Goal: Information Seeking & Learning: Learn about a topic

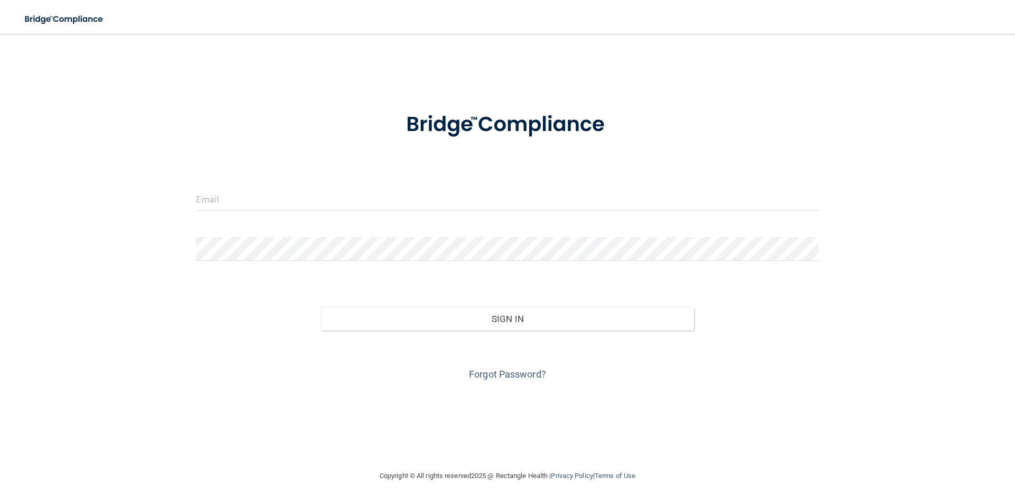
drag, startPoint x: 342, startPoint y: 214, endPoint x: 328, endPoint y: 172, distance: 44.1
click at [342, 210] on div at bounding box center [507, 203] width 639 height 32
click at [328, 171] on form "Invalid email/password. You don't have permission to access that page. Sign In …" at bounding box center [507, 239] width 623 height 285
click at [325, 189] on input "email" at bounding box center [507, 199] width 623 height 24
drag, startPoint x: 110, startPoint y: 95, endPoint x: 102, endPoint y: 39, distance: 56.7
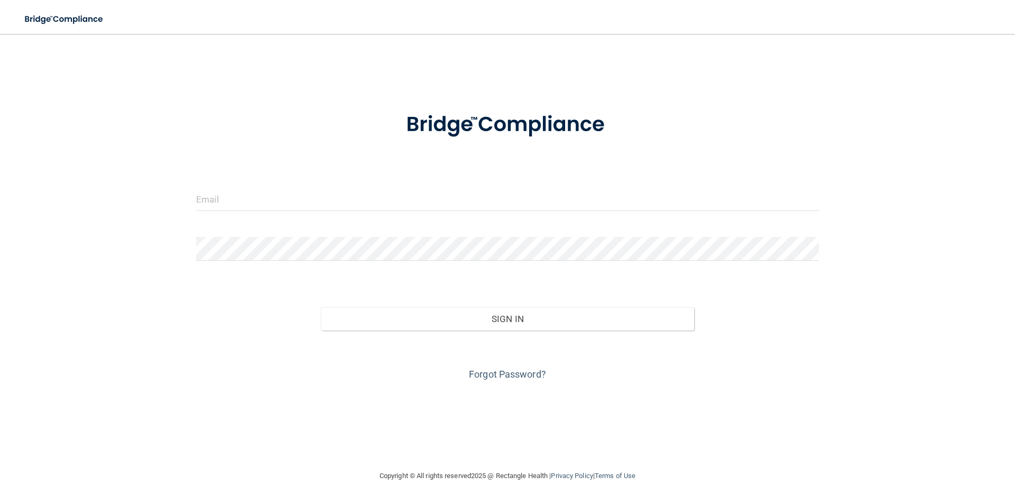
click at [110, 85] on div "Invalid email/password. You don't have permission to access that page. Sign In …" at bounding box center [507, 251] width 973 height 414
click at [293, 209] on input "email" at bounding box center [507, 199] width 623 height 24
type input "a"
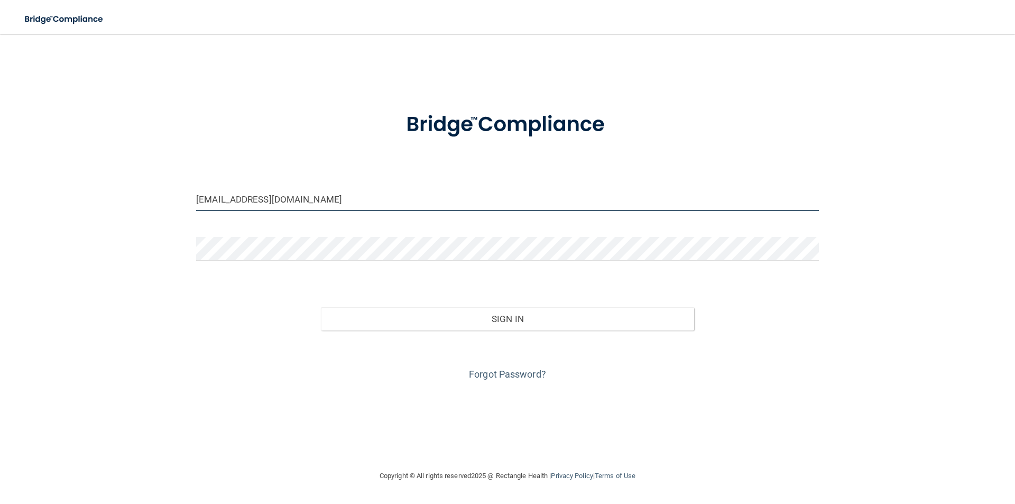
type input "[EMAIL_ADDRESS][DOMAIN_NAME]"
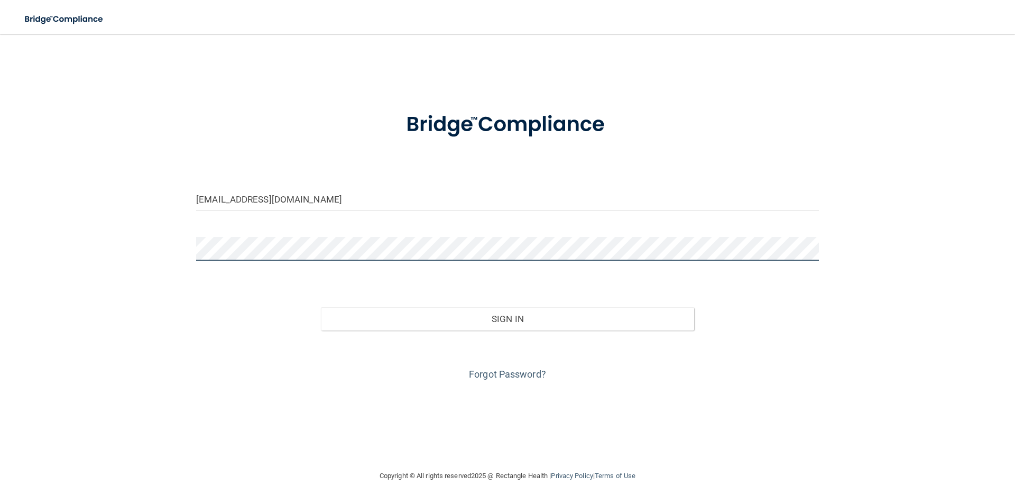
click at [321, 307] on button "Sign In" at bounding box center [508, 318] width 374 height 23
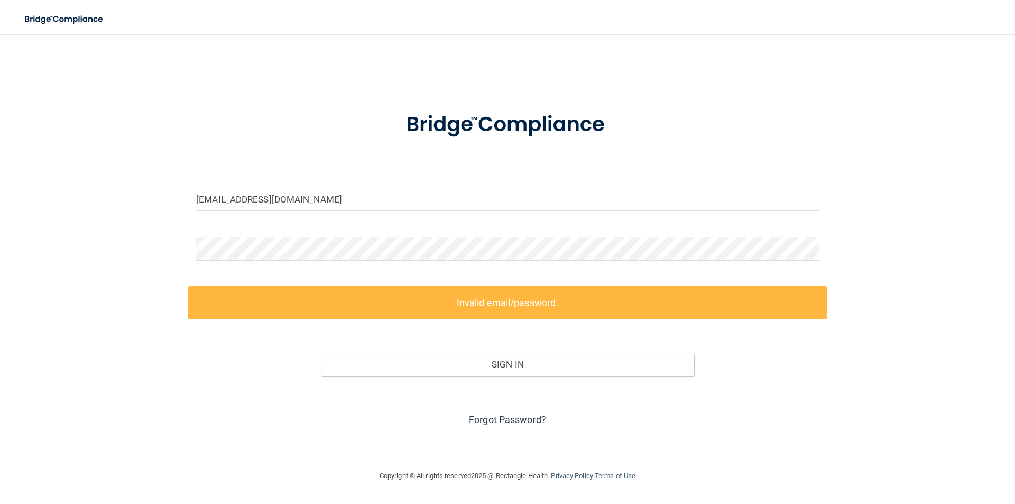
click at [497, 415] on link "Forgot Password?" at bounding box center [507, 419] width 77 height 11
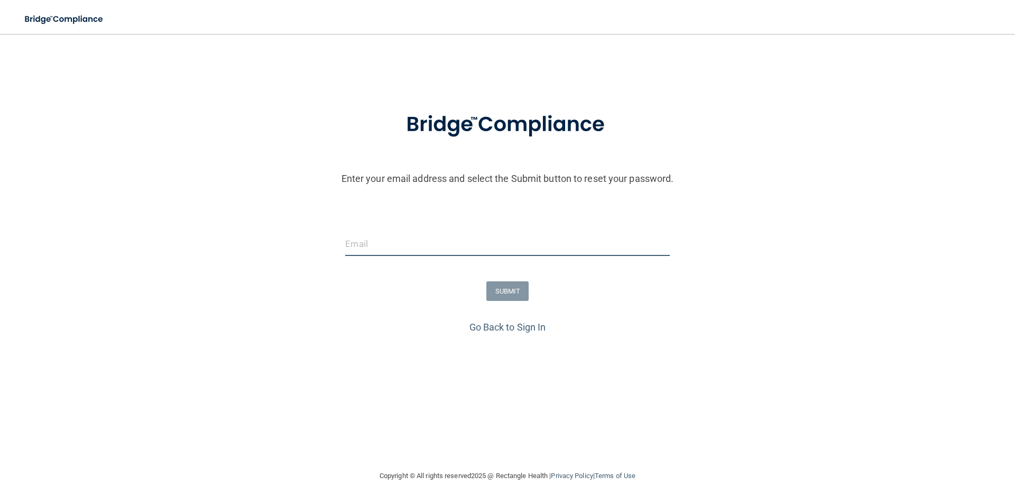
drag, startPoint x: 360, startPoint y: 234, endPoint x: 361, endPoint y: 239, distance: 5.4
click at [361, 238] on input "email" at bounding box center [507, 244] width 324 height 24
click at [362, 240] on input "email" at bounding box center [507, 244] width 324 height 24
type input "[EMAIL_ADDRESS][DOMAIN_NAME]"
click at [496, 290] on button "SUBMIT" at bounding box center [507, 291] width 43 height 20
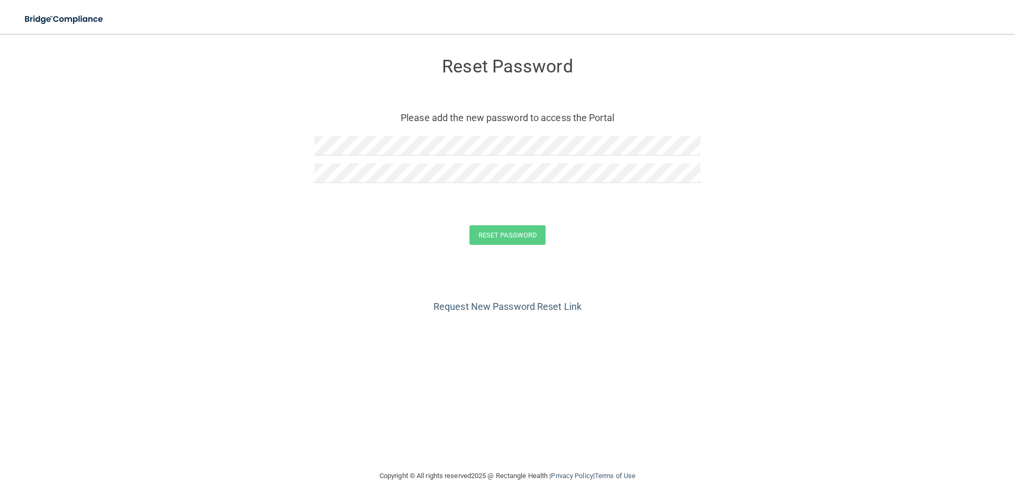
click at [328, 135] on div "Reset Password Please add the new password to access the Portal" at bounding box center [508, 121] width 386 height 154
click at [490, 237] on button "Reset Password" at bounding box center [507, 235] width 76 height 20
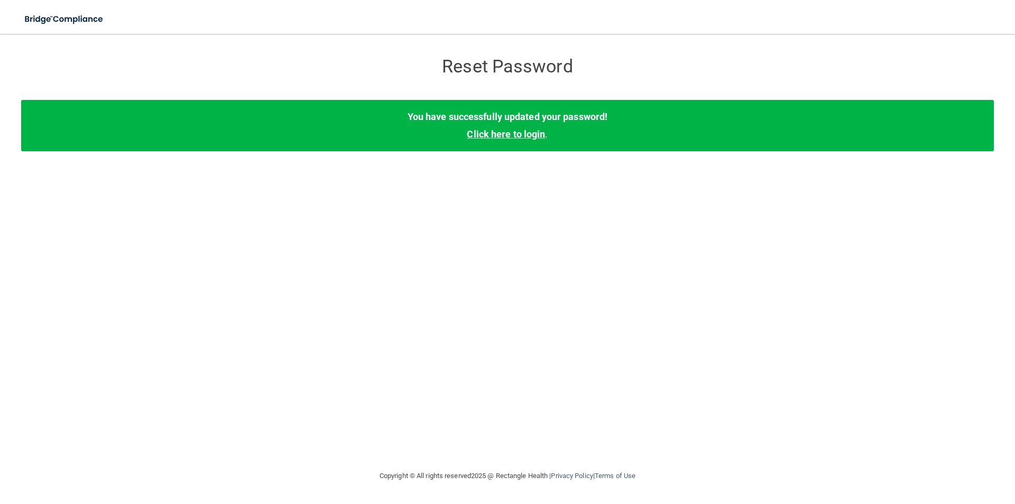
click at [534, 135] on link "Click here to login" at bounding box center [506, 133] width 78 height 11
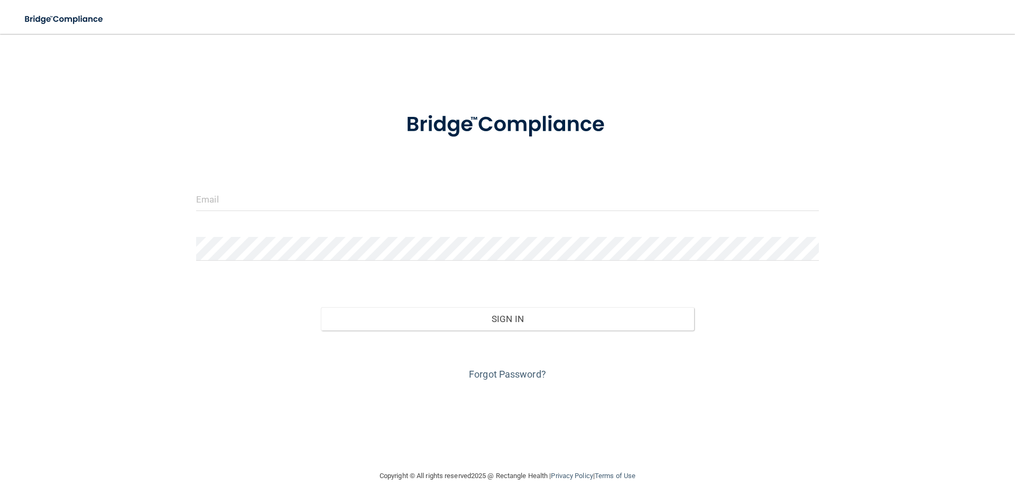
click at [426, 211] on div at bounding box center [507, 203] width 639 height 32
click at [414, 201] on input "email" at bounding box center [507, 199] width 623 height 24
click at [414, 199] on input "email" at bounding box center [507, 199] width 623 height 24
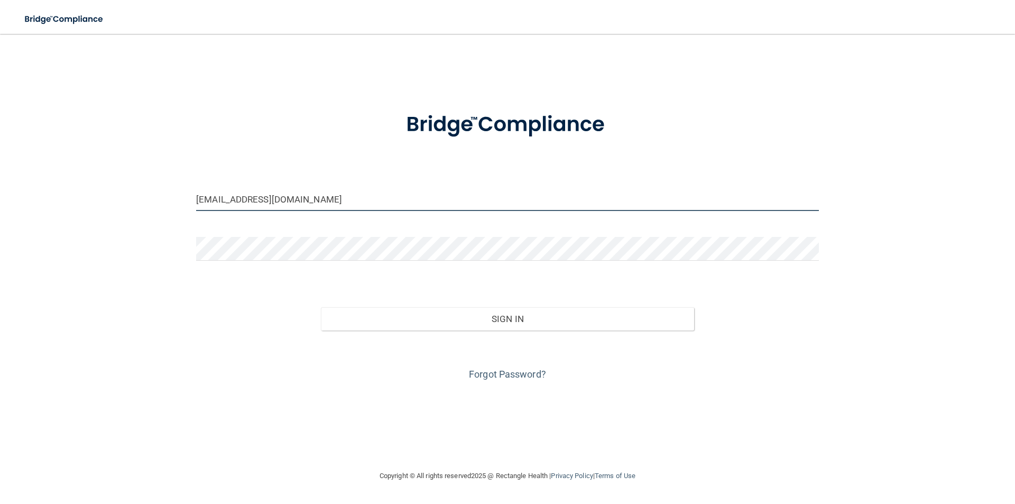
type input "[EMAIL_ADDRESS][DOMAIN_NAME]"
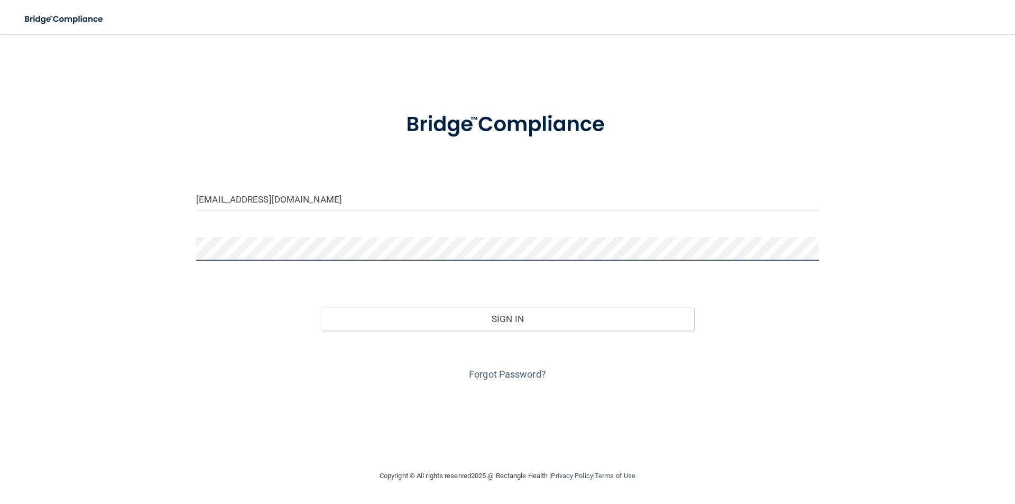
click at [321, 307] on button "Sign In" at bounding box center [508, 318] width 374 height 23
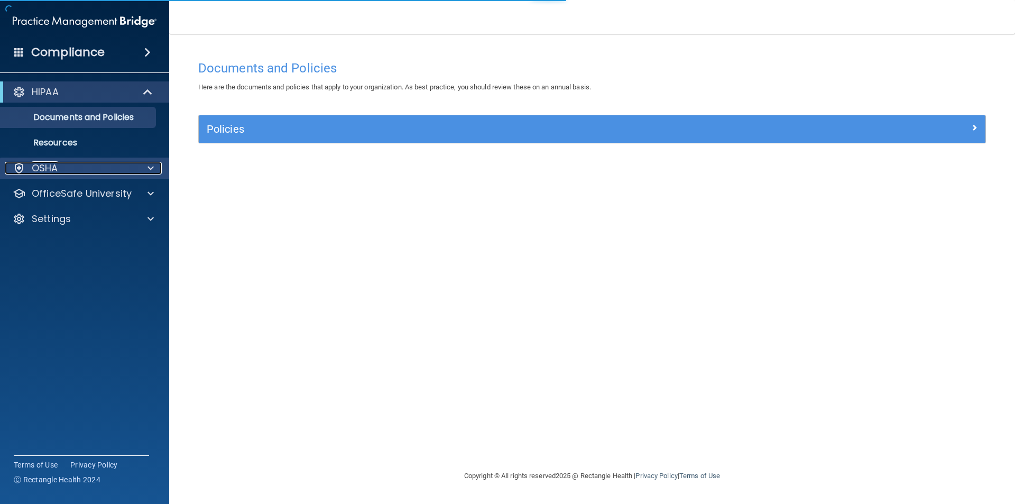
click at [133, 172] on div "OSHA" at bounding box center [70, 168] width 131 height 13
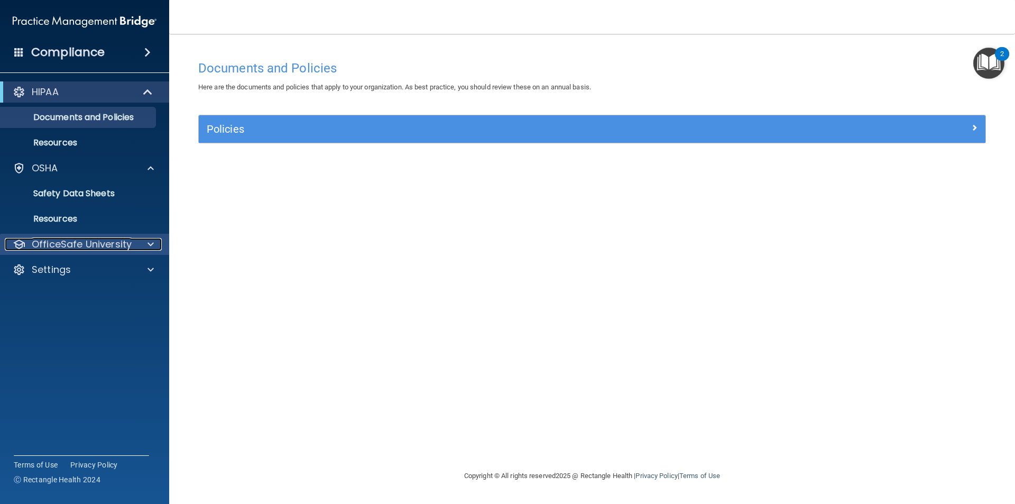
click at [146, 244] on div at bounding box center [149, 244] width 26 height 13
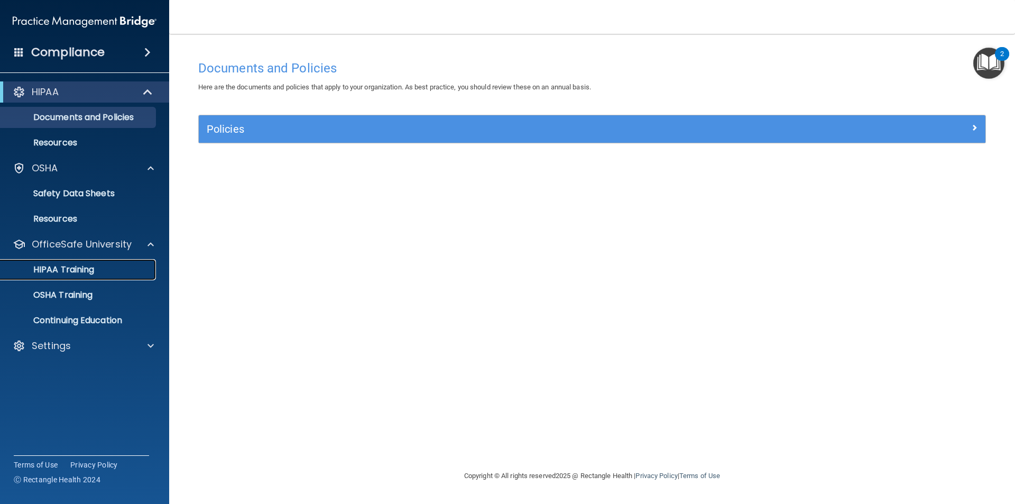
click at [84, 264] on p "HIPAA Training" at bounding box center [50, 269] width 87 height 11
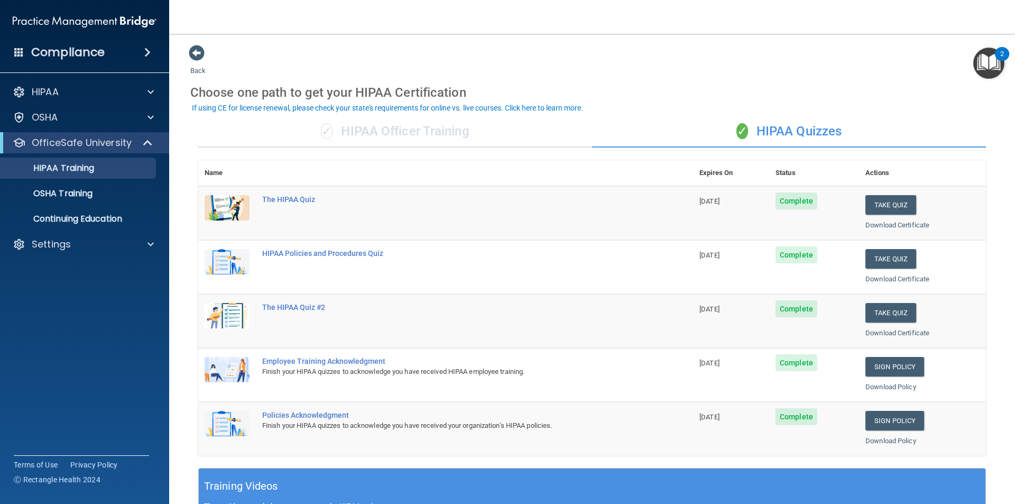
click at [507, 192] on td "The HIPAA Quiz" at bounding box center [474, 213] width 437 height 54
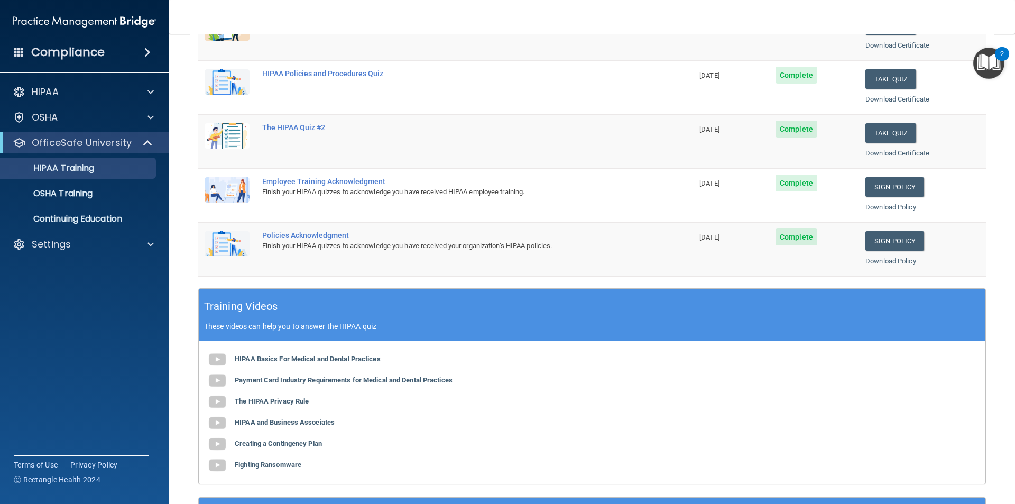
scroll to position [292, 0]
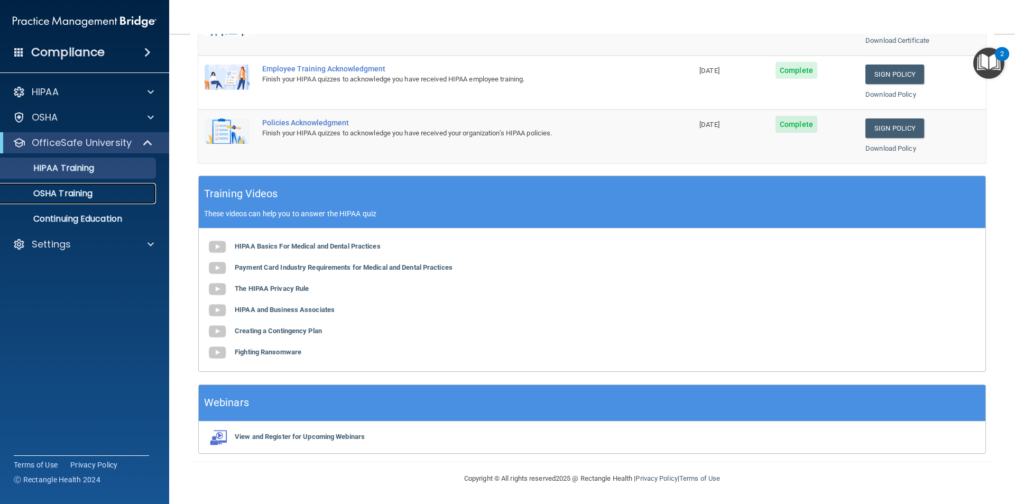
click at [90, 190] on p "OSHA Training" at bounding box center [50, 193] width 86 height 11
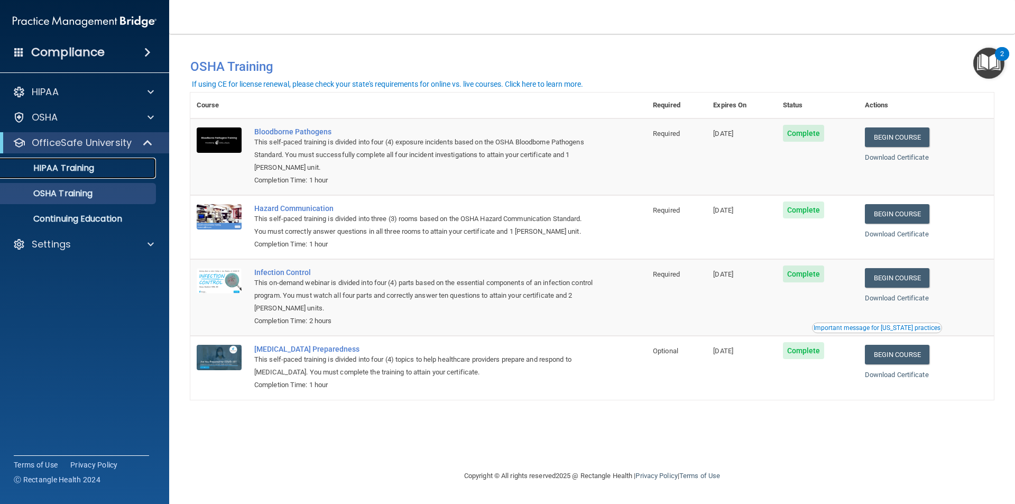
click at [102, 167] on div "HIPAA Training" at bounding box center [79, 168] width 144 height 11
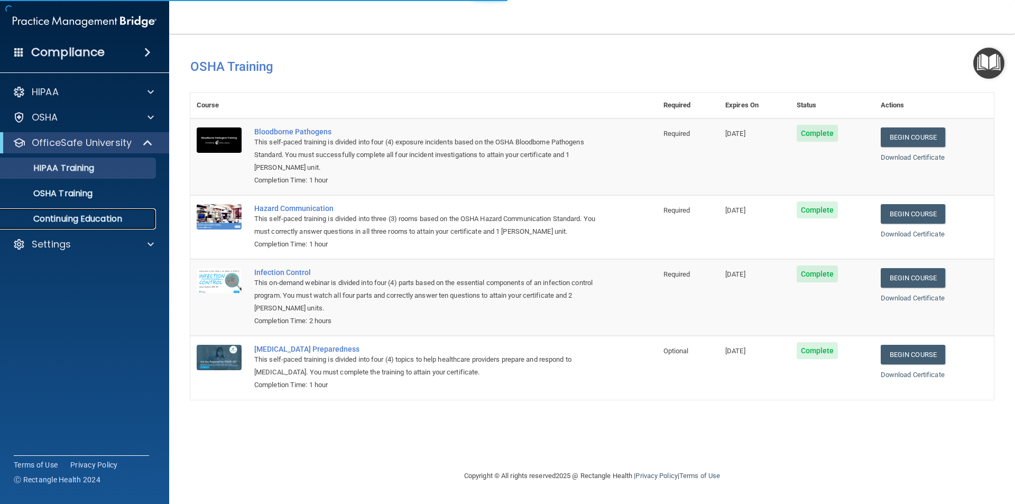
click at [93, 214] on p "Continuing Education" at bounding box center [79, 219] width 144 height 11
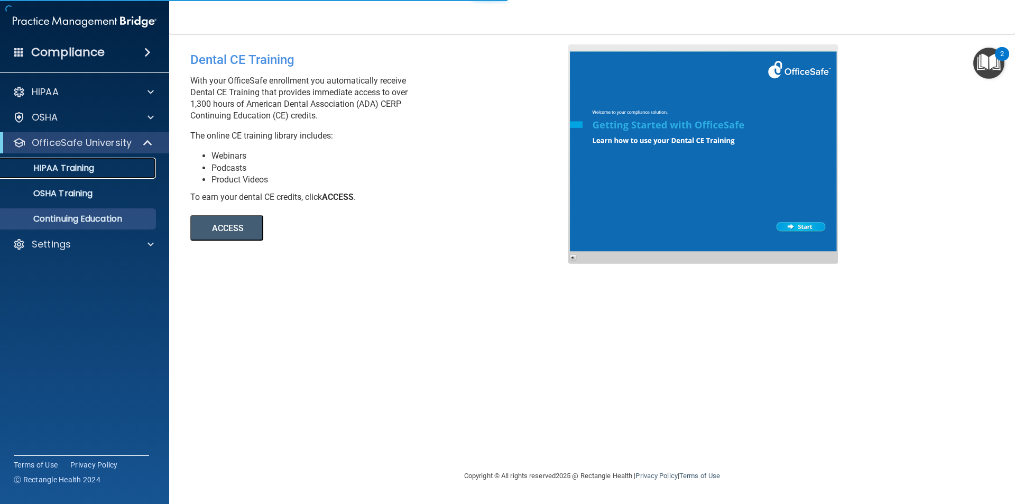
click at [104, 163] on div "HIPAA Training" at bounding box center [79, 168] width 144 height 11
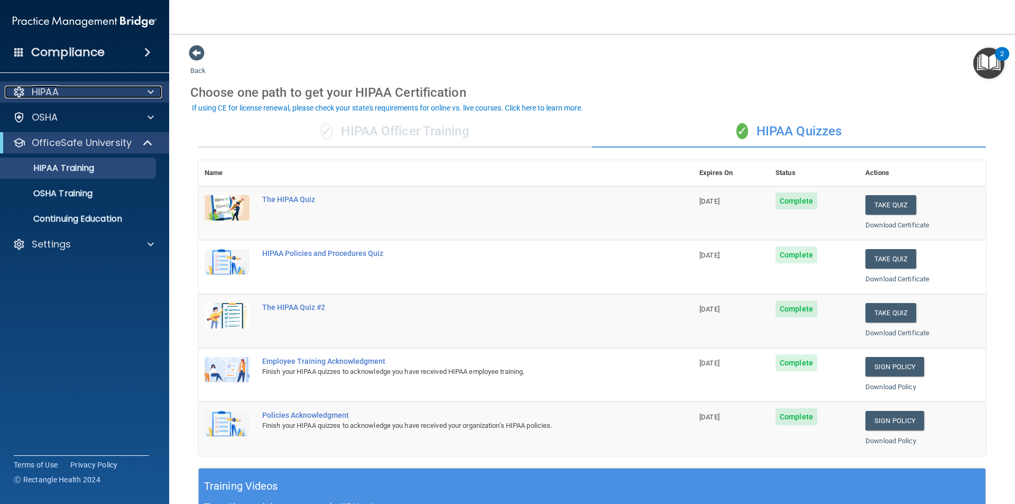
click at [62, 94] on div "HIPAA" at bounding box center [70, 92] width 131 height 13
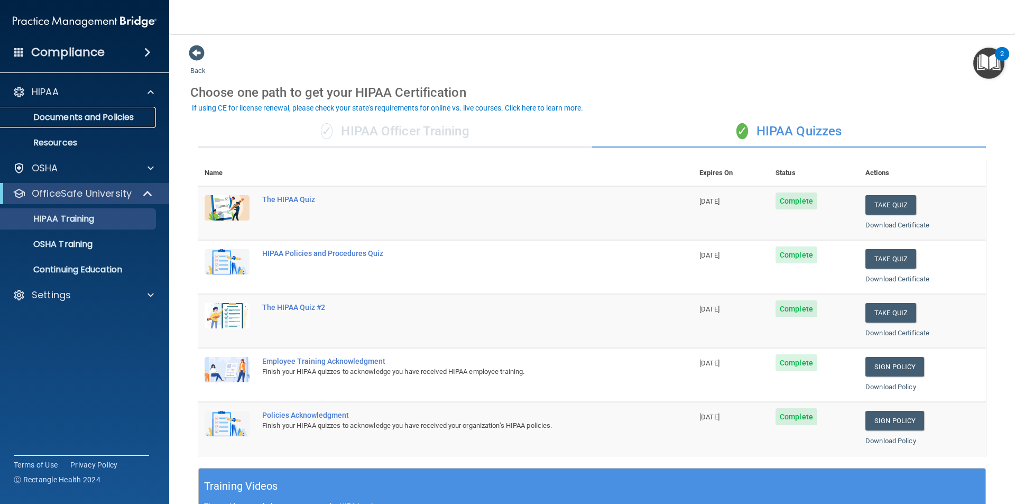
click at [122, 114] on p "Documents and Policies" at bounding box center [79, 117] width 144 height 11
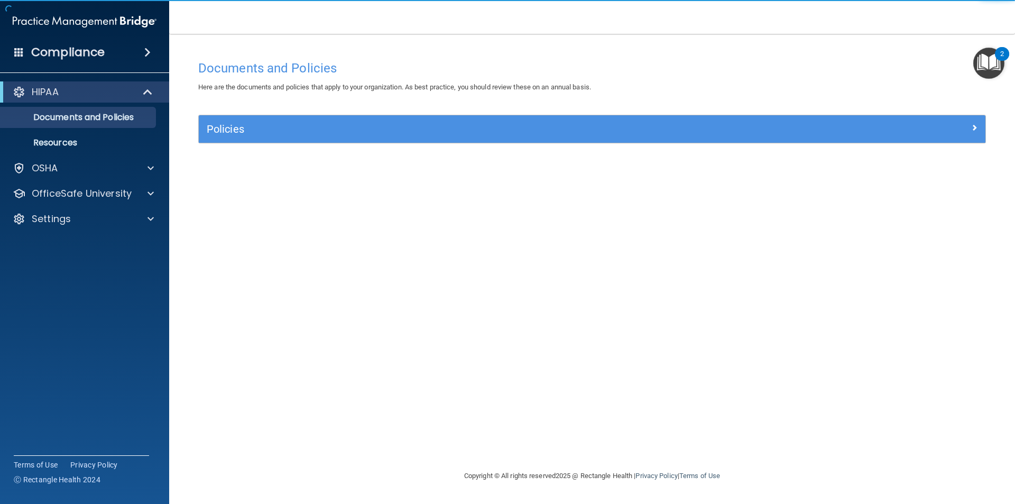
click at [141, 46] on div "Compliance" at bounding box center [84, 52] width 169 height 23
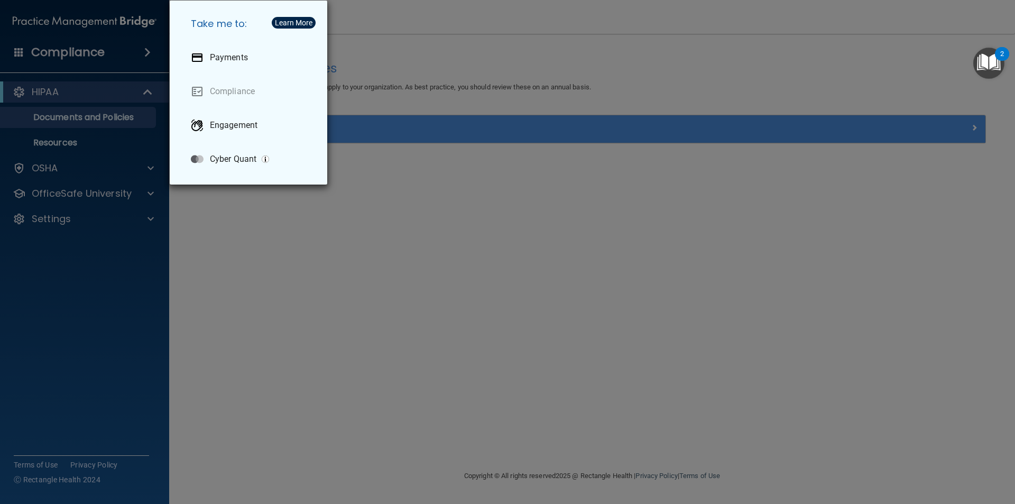
click at [397, 177] on div "Take me to: Payments Compliance Engagement Cyber Quant" at bounding box center [507, 252] width 1015 height 504
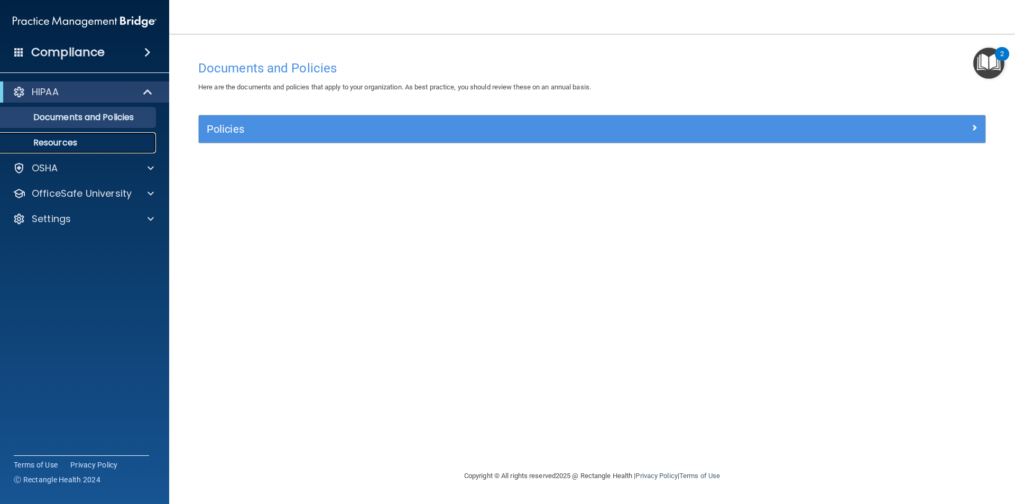
click at [108, 144] on p "Resources" at bounding box center [79, 142] width 144 height 11
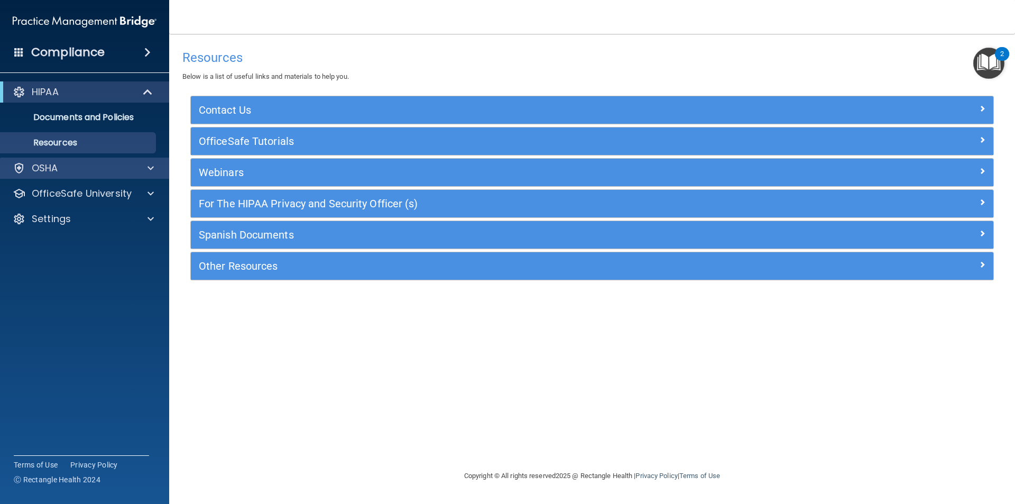
click at [93, 178] on div "OSHA" at bounding box center [85, 168] width 170 height 21
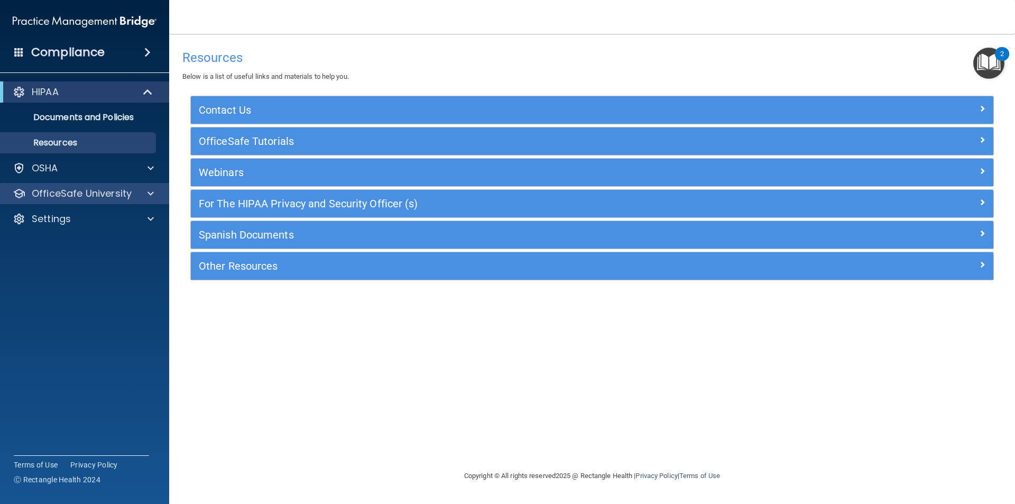
click at [164, 191] on div "OfficeSafe University" at bounding box center [85, 193] width 170 height 21
click at [141, 197] on div at bounding box center [149, 193] width 26 height 13
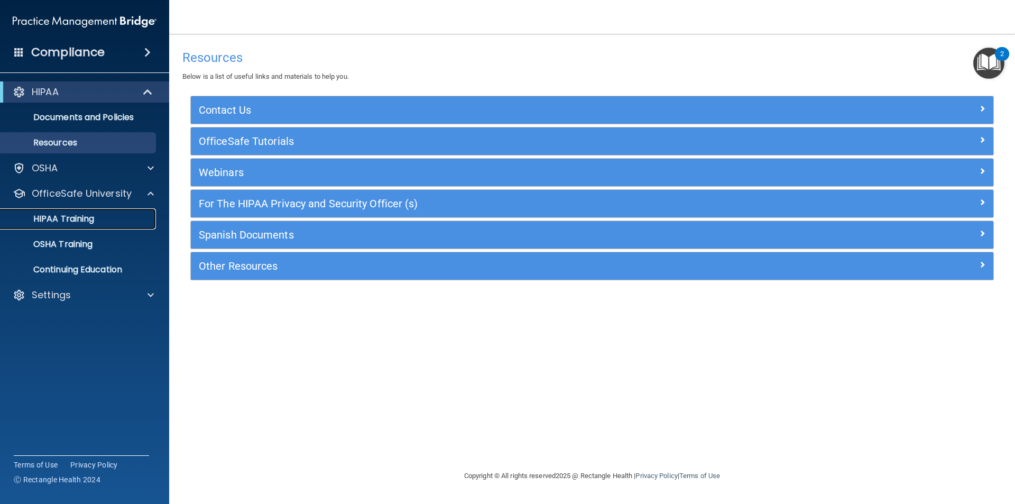
click at [106, 217] on div "HIPAA Training" at bounding box center [79, 219] width 144 height 11
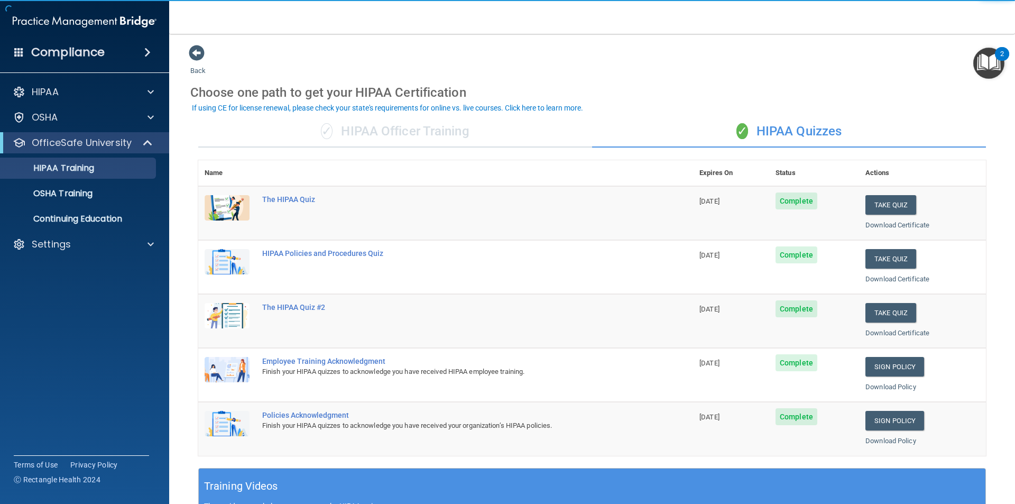
click at [989, 61] on img "Open Resource Center, 2 new notifications" at bounding box center [988, 63] width 31 height 31
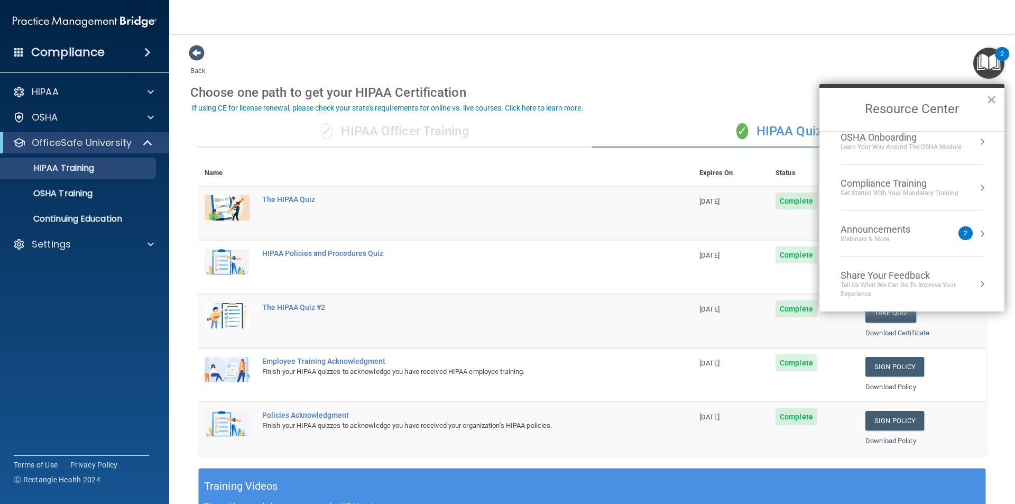
scroll to position [59, 0]
click at [993, 100] on button "×" at bounding box center [992, 99] width 10 height 17
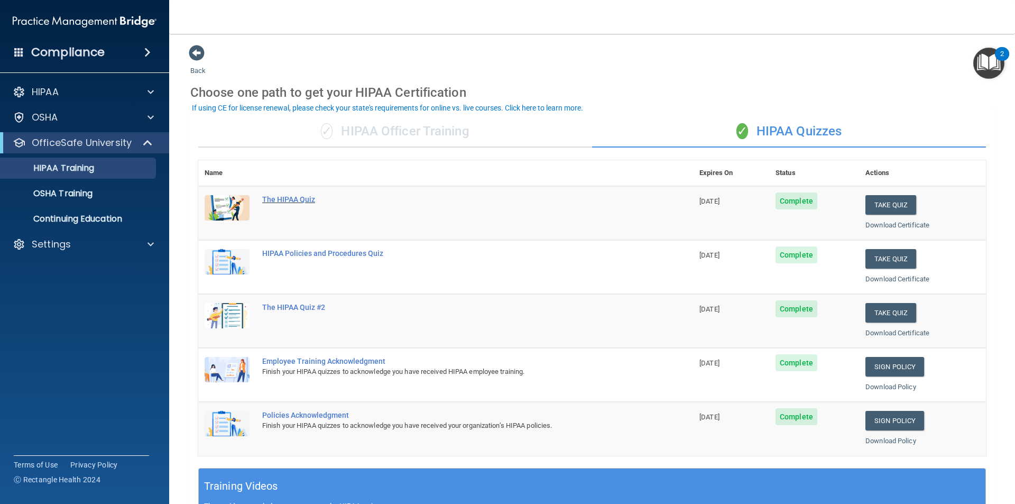
click at [278, 195] on div "The HIPAA Quiz" at bounding box center [451, 199] width 378 height 8
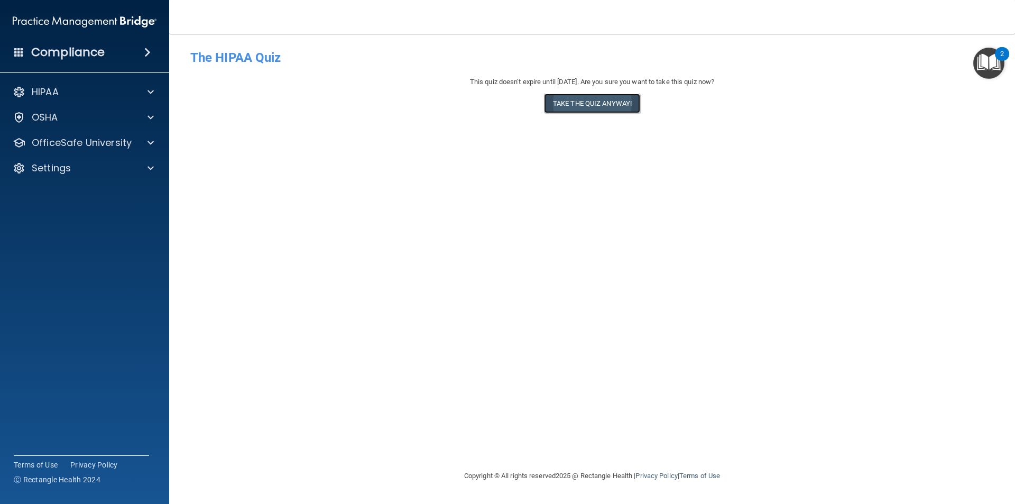
click at [574, 105] on button "Take the quiz anyway!" at bounding box center [592, 104] width 96 height 20
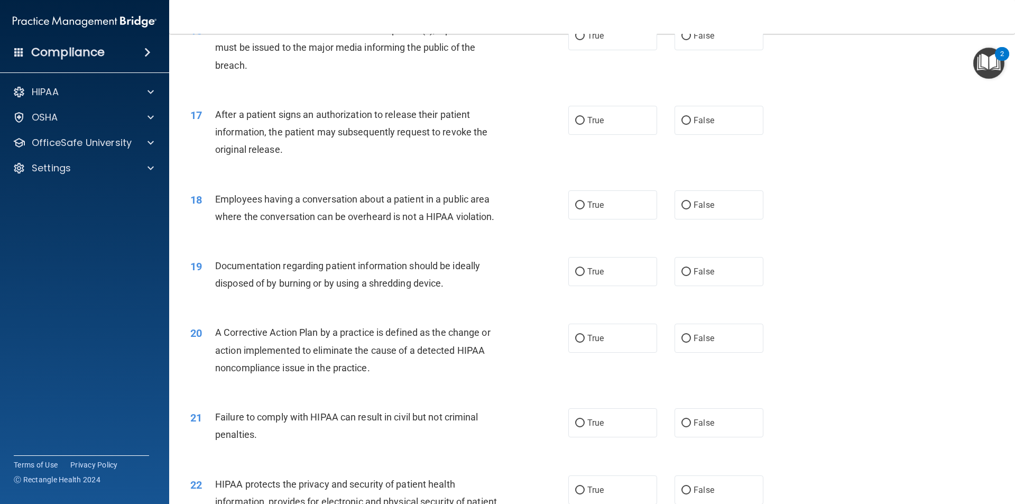
scroll to position [1047, 0]
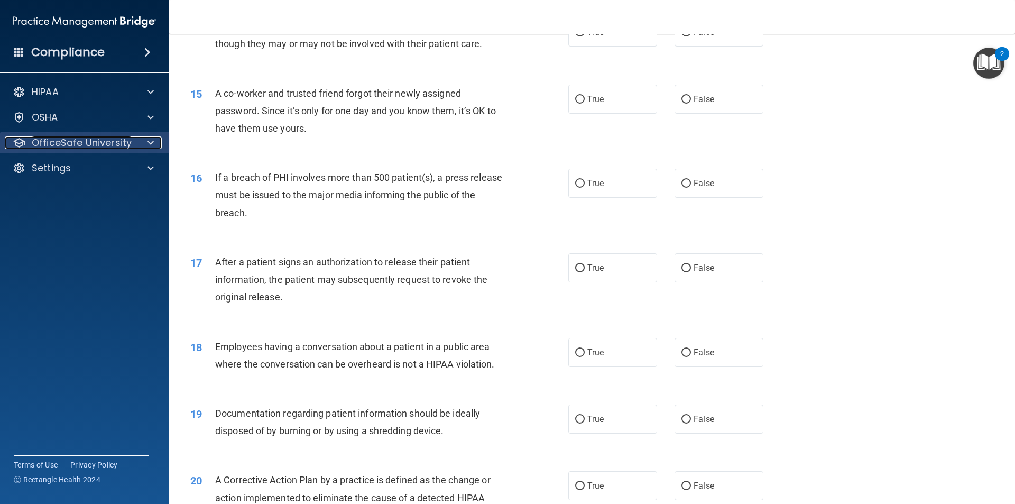
click at [152, 141] on span at bounding box center [151, 142] width 6 height 13
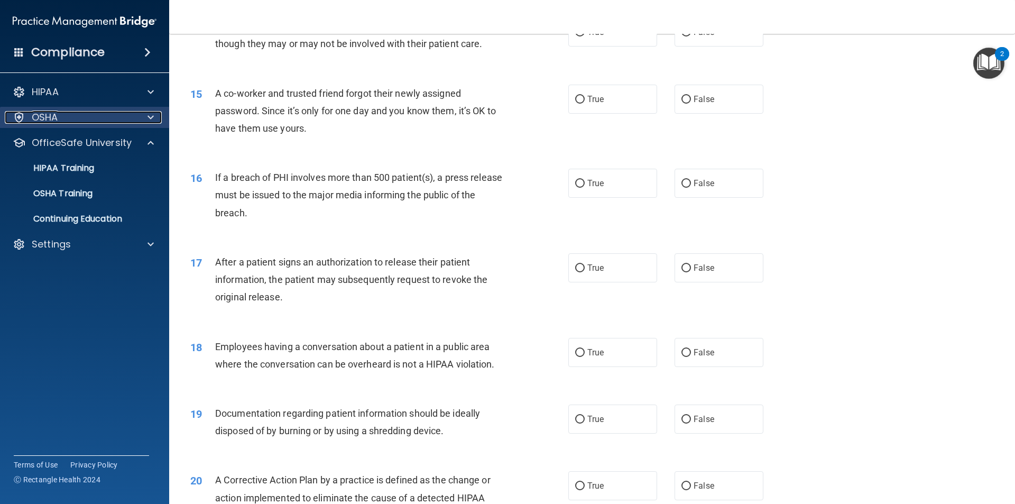
click at [156, 112] on div at bounding box center [149, 117] width 26 height 13
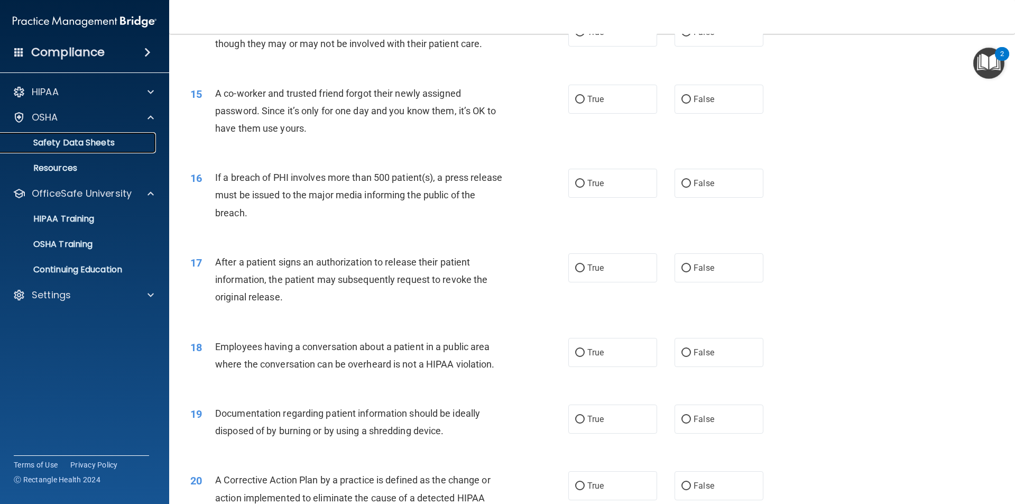
click at [131, 146] on p "Safety Data Sheets" at bounding box center [79, 142] width 144 height 11
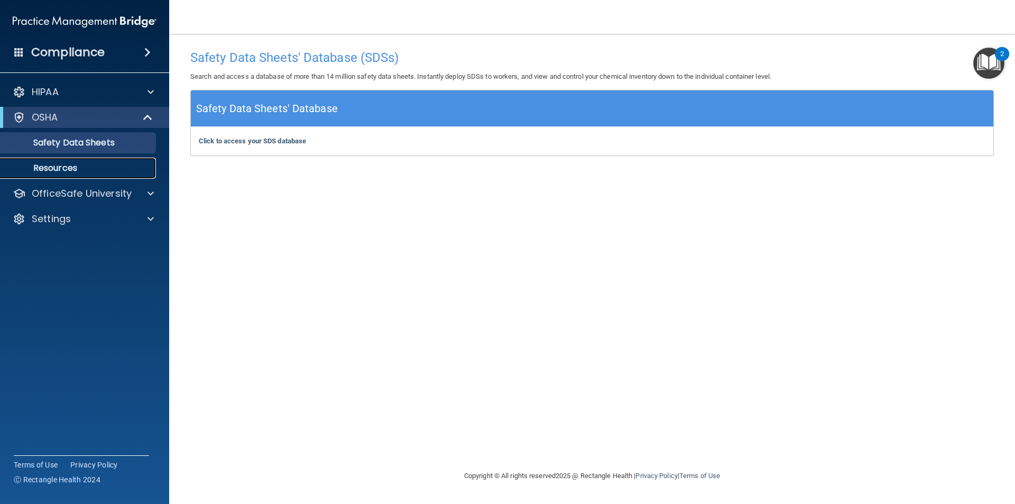
click at [98, 167] on p "Resources" at bounding box center [79, 168] width 144 height 11
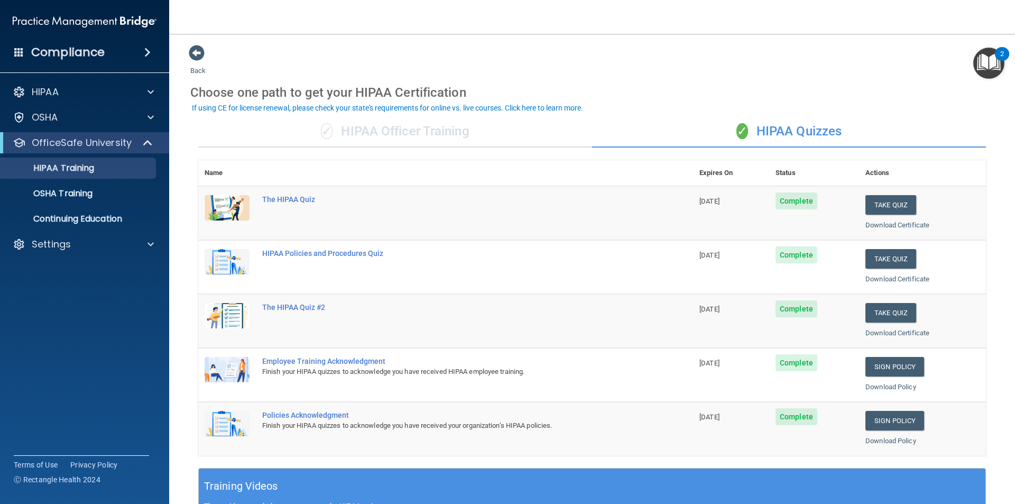
click at [418, 122] on div "✓ HIPAA Officer Training" at bounding box center [395, 132] width 394 height 32
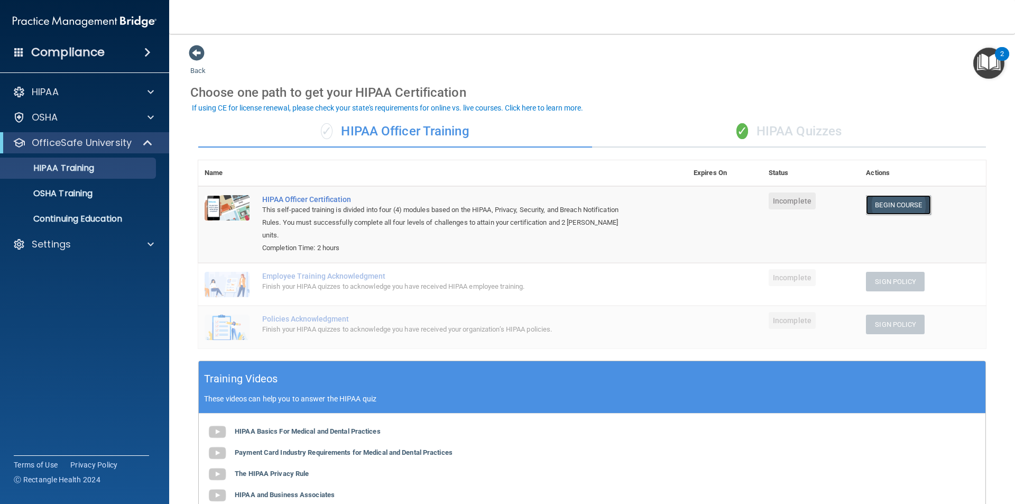
click at [888, 212] on link "Begin Course" at bounding box center [898, 205] width 64 height 20
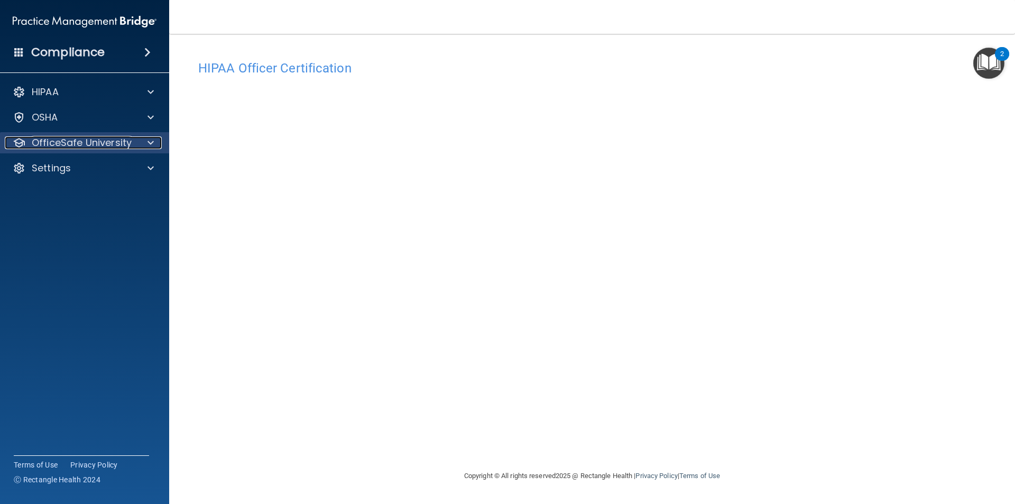
click at [150, 145] on span at bounding box center [151, 142] width 6 height 13
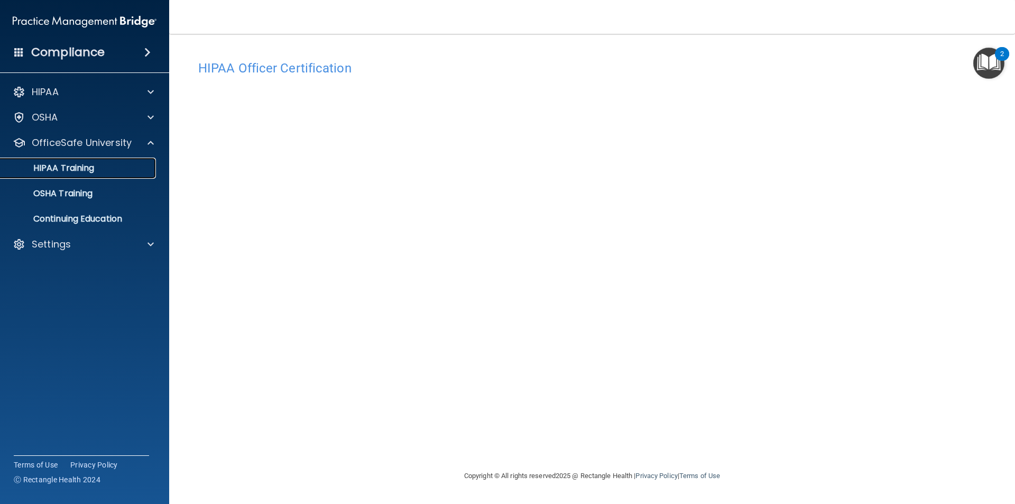
click at [121, 169] on div "HIPAA Training" at bounding box center [79, 168] width 144 height 11
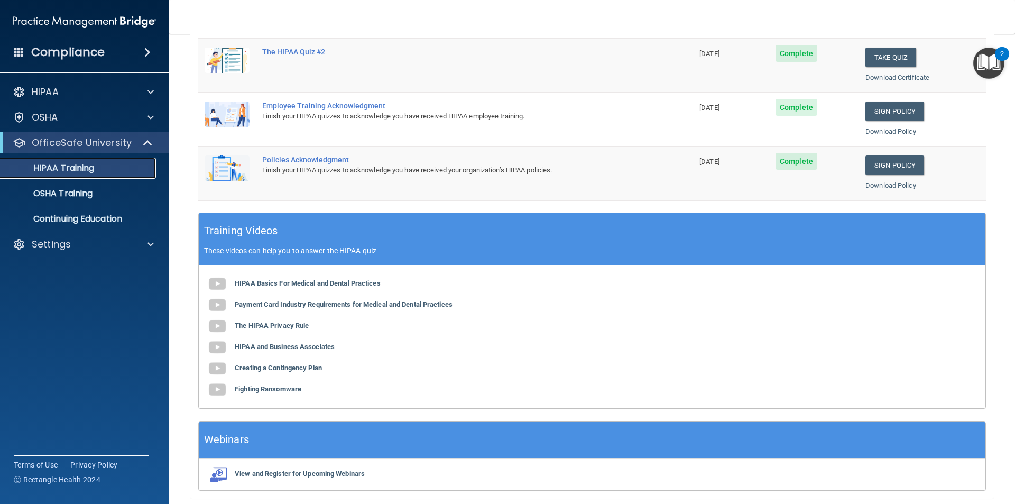
scroll to position [292, 0]
